Goal: Book appointment/travel/reservation

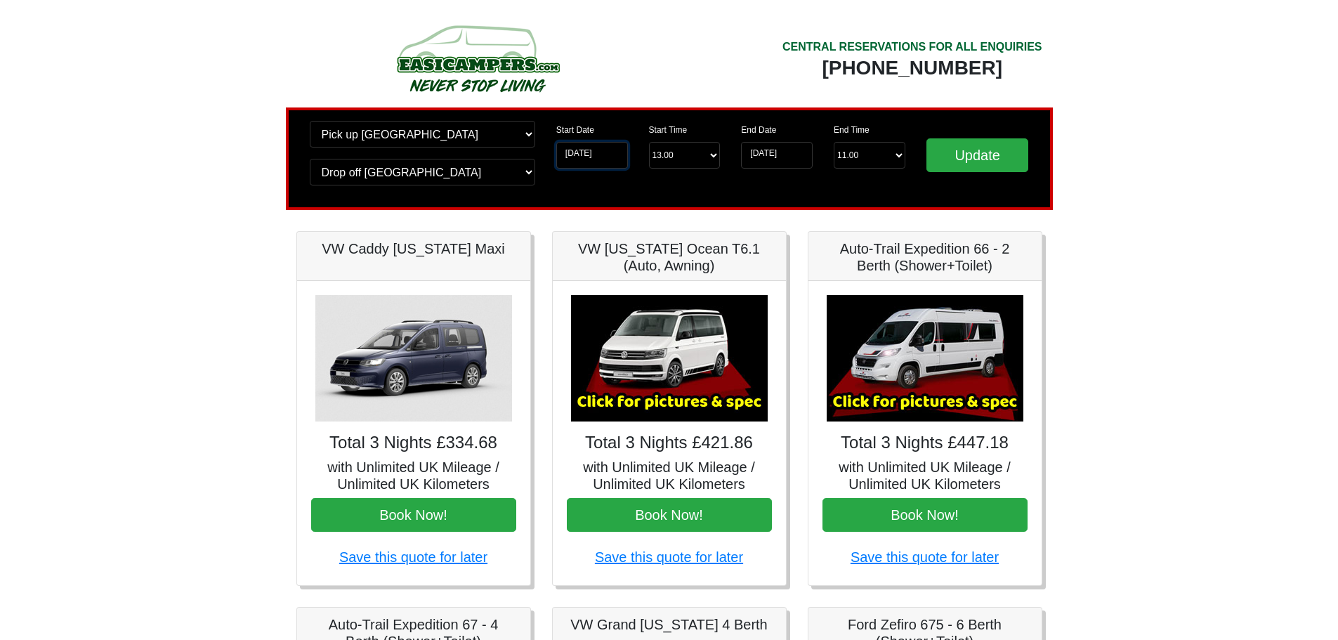
click at [593, 159] on input "[DATE]" at bounding box center [592, 155] width 72 height 27
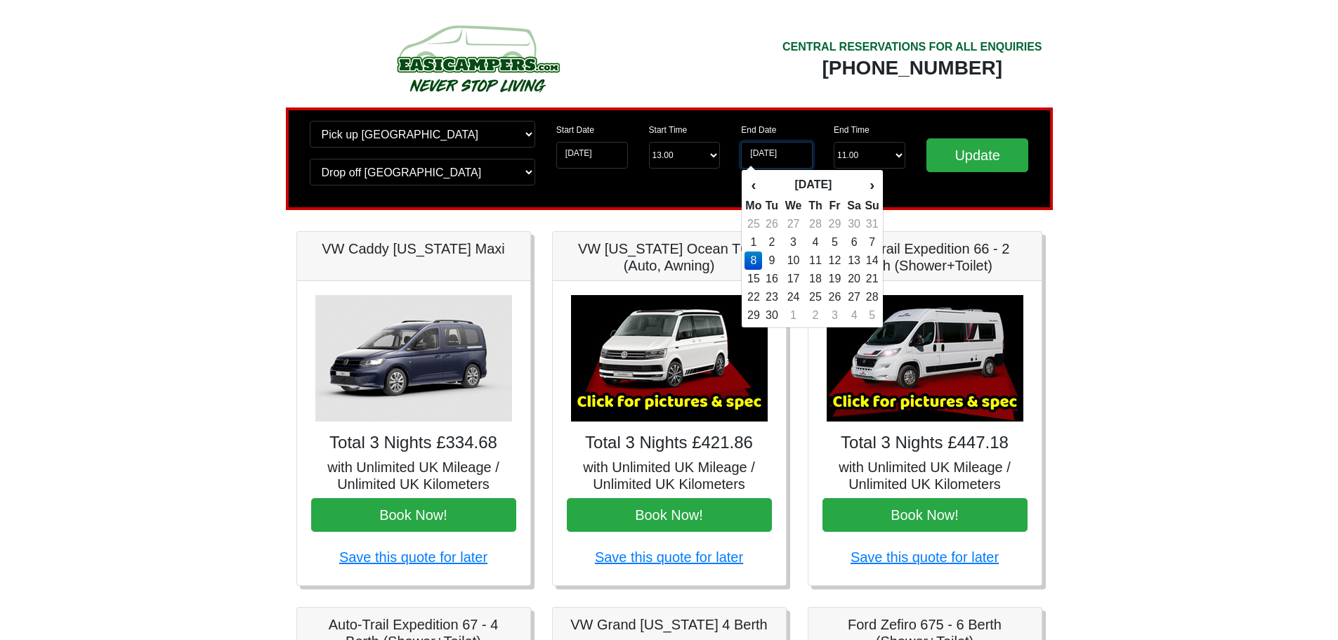
click at [764, 152] on input "08-09-2025" at bounding box center [777, 155] width 72 height 27
click at [876, 241] on td "7" at bounding box center [871, 242] width 15 height 18
type input "[DATE]"
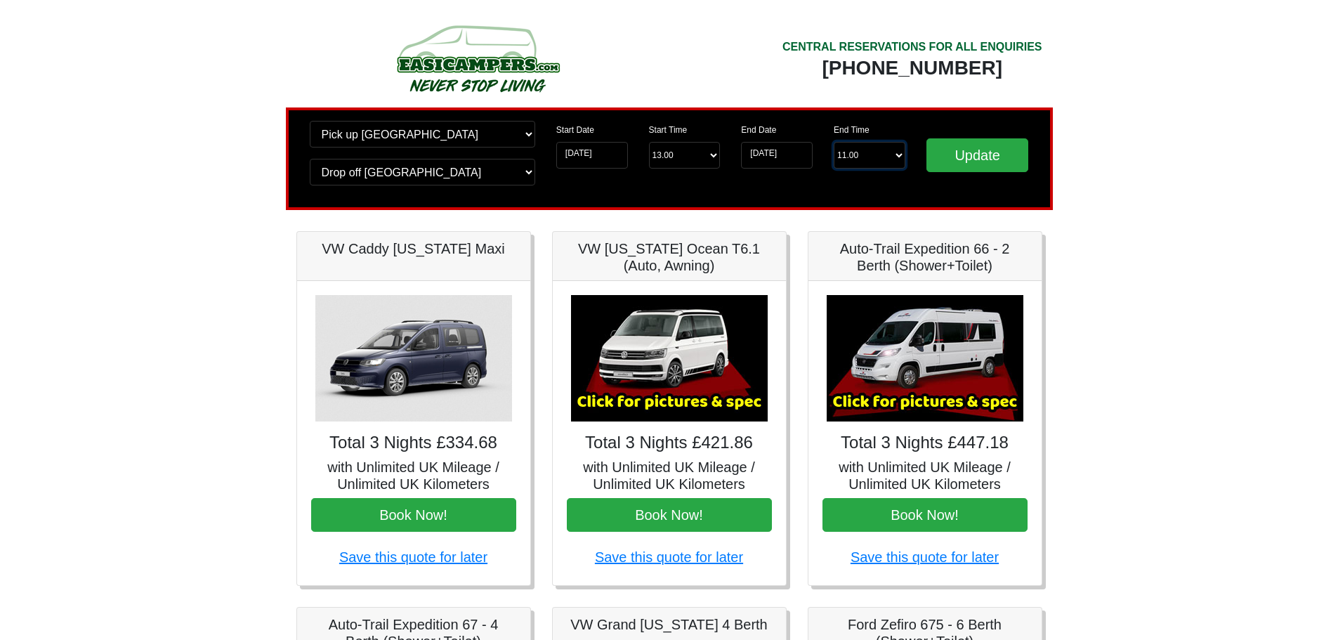
click at [896, 155] on select "End Time 11.00 -------- 08.00 am 09.00 am 10.00 am 11.00 am (Sunday Only)" at bounding box center [870, 155] width 72 height 27
select select "11.00"
click at [834, 142] on select "End Time 11.00 -------- 08.00 am 09.00 am 10.00 am 11.00 am (Sunday Only)" at bounding box center [870, 155] width 72 height 27
click at [983, 158] on input "Update" at bounding box center [977, 155] width 103 height 34
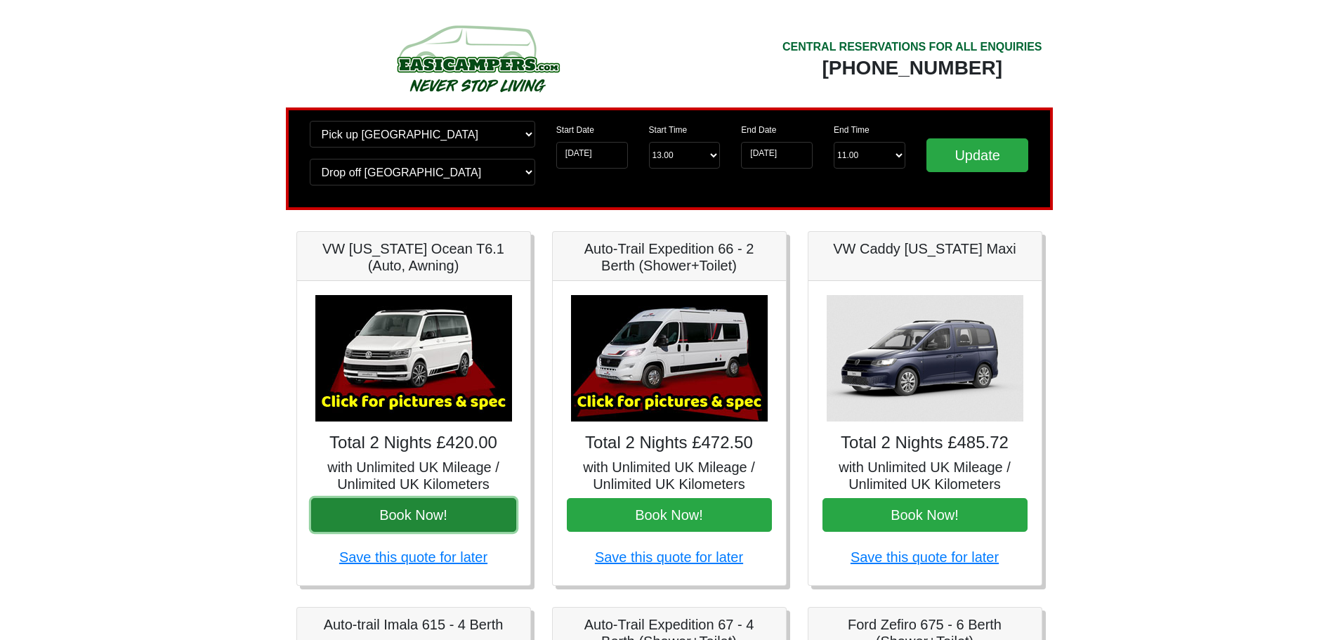
click at [431, 506] on button "Book Now!" at bounding box center [413, 515] width 205 height 34
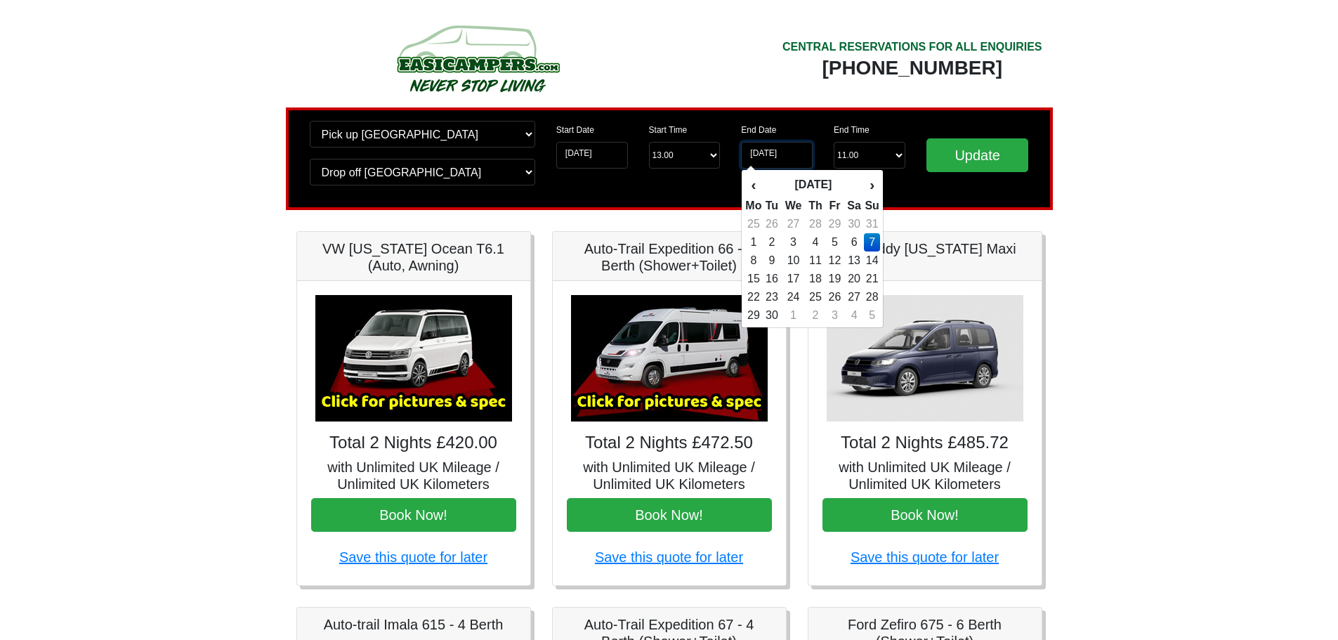
click at [789, 157] on input "[DATE]" at bounding box center [777, 155] width 72 height 27
click at [605, 157] on input "[DATE]" at bounding box center [592, 155] width 72 height 27
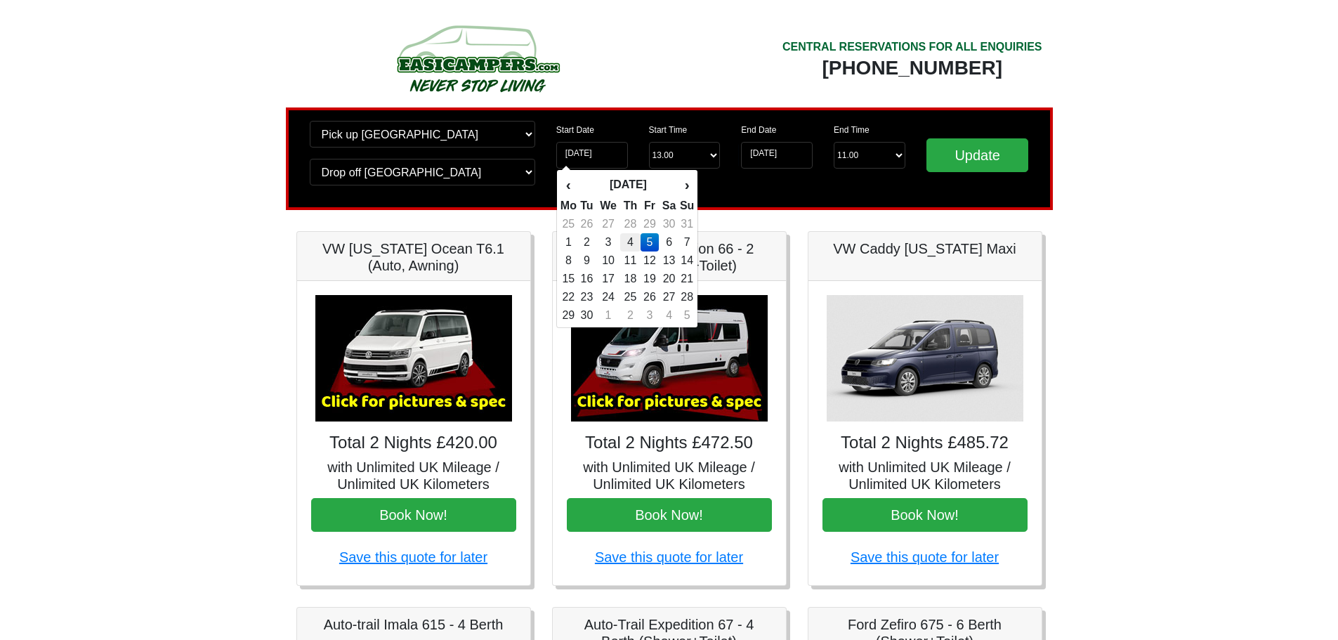
click at [631, 244] on td "4" at bounding box center [630, 242] width 20 height 18
type input "[DATE]"
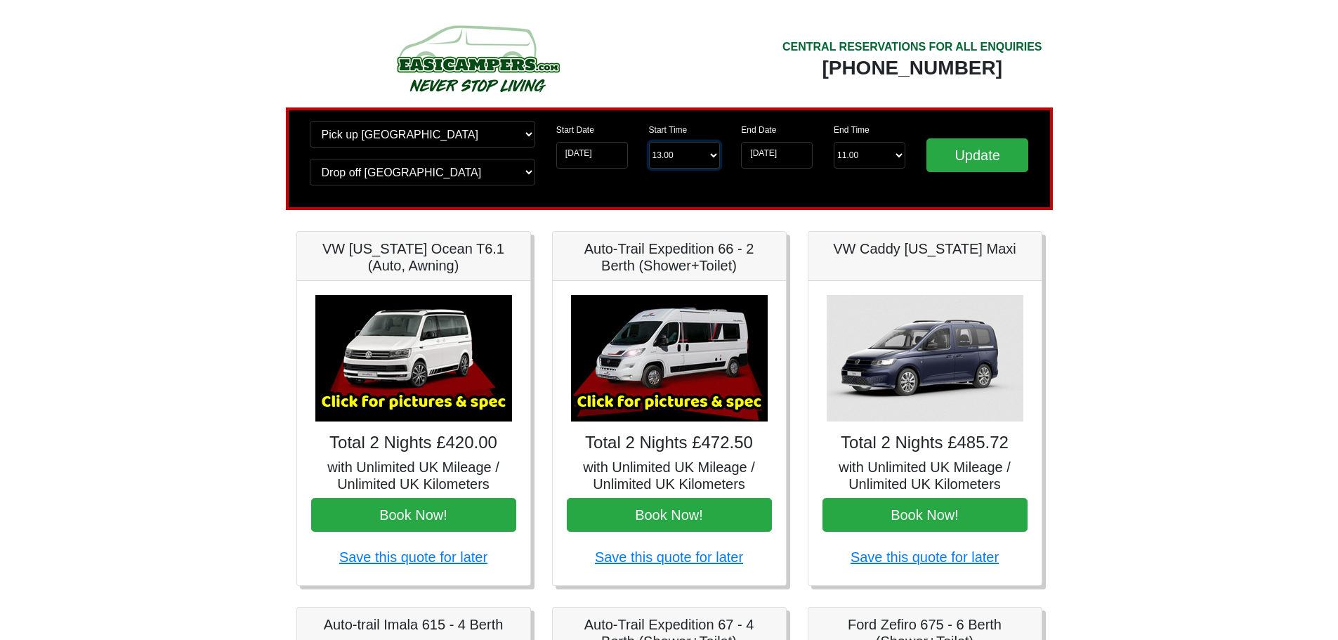
click at [683, 155] on select "Start Time 13.00 -------- 11.00 am ([DATE] & [DATE] Only) 12.00 pm ([DATE]) 13.…" at bounding box center [685, 155] width 72 height 27
select select "17.00"
click at [649, 142] on select "Start Time 13.00 -------- 11.00 am ([DATE] & [DATE] Only) 12.00 pm ([DATE]) 13.…" at bounding box center [685, 155] width 72 height 27
click at [953, 154] on input "Update" at bounding box center [977, 155] width 103 height 34
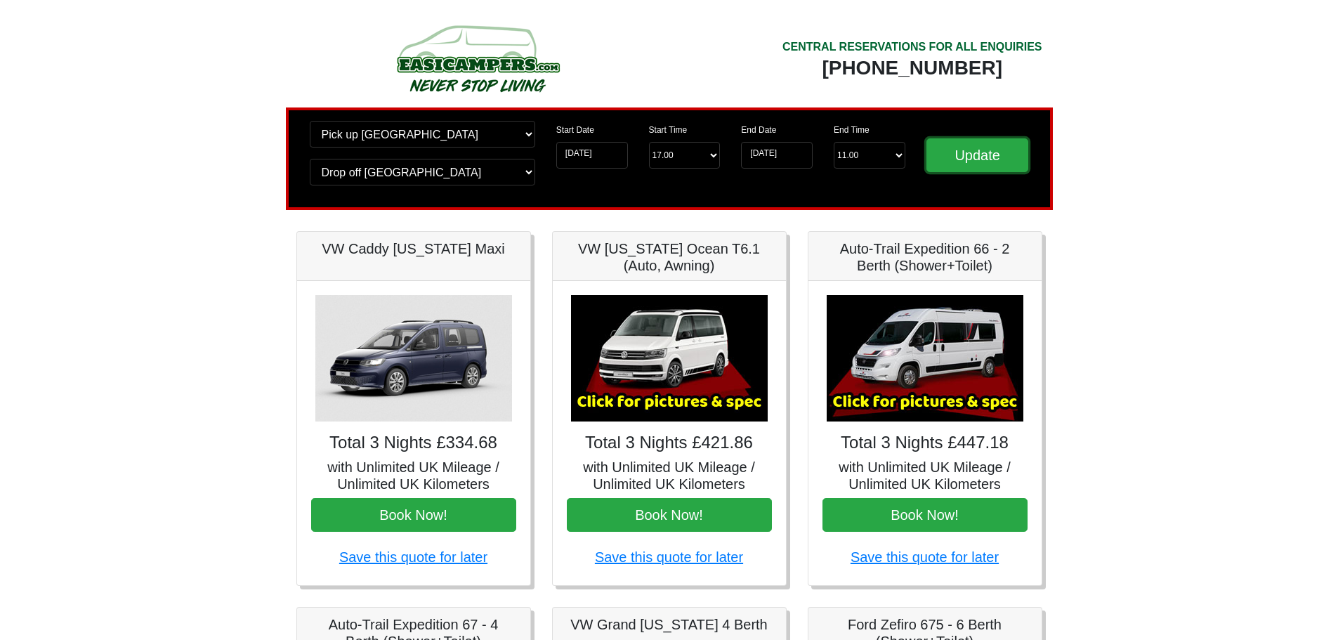
click at [953, 154] on input "Update" at bounding box center [977, 155] width 103 height 34
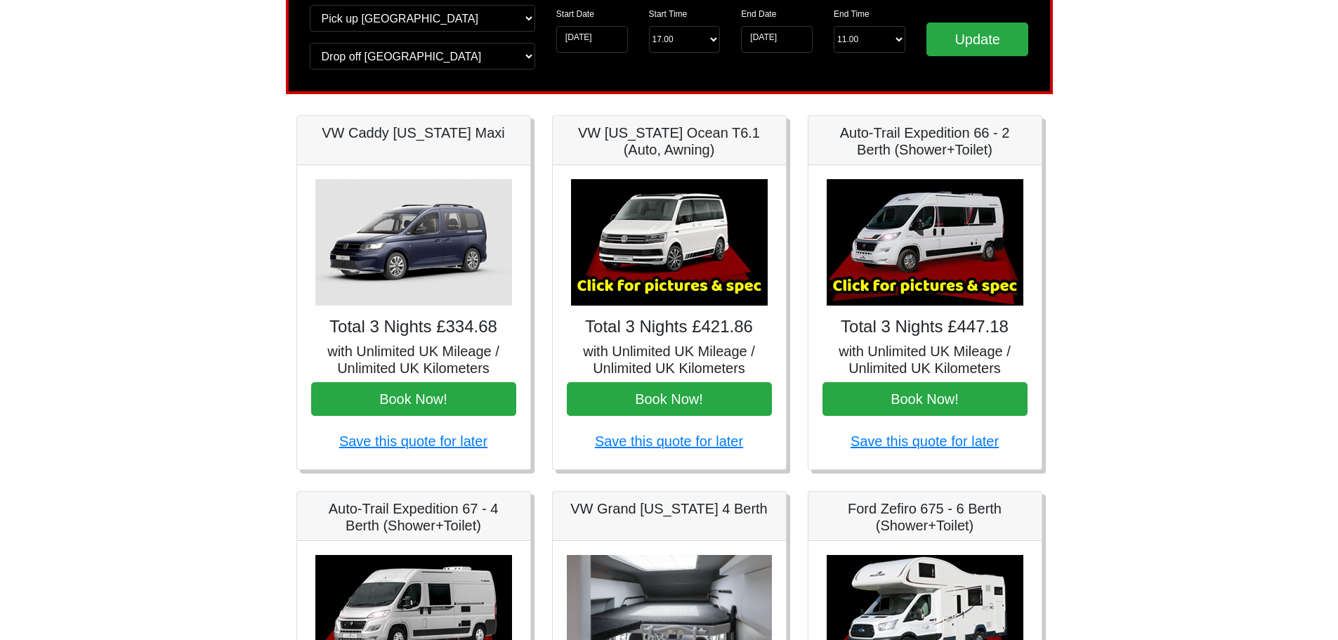
scroll to position [140, 0]
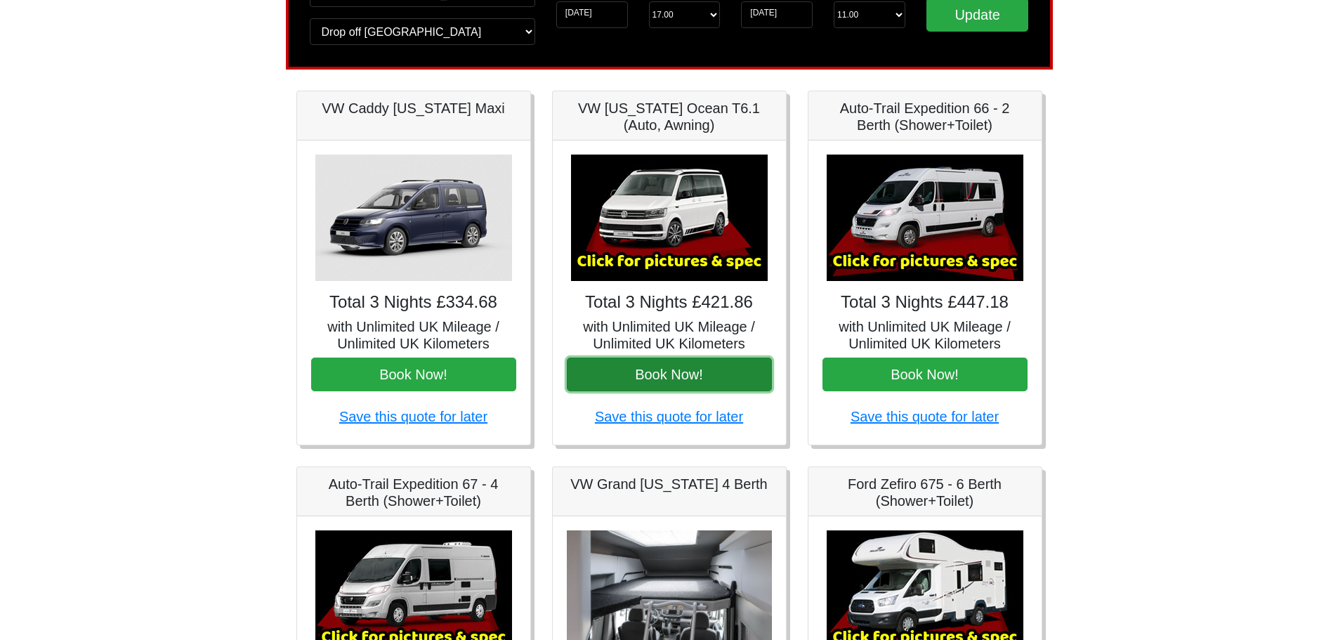
click at [709, 362] on button "Book Now!" at bounding box center [669, 374] width 205 height 34
